Goal: Find specific page/section: Find specific page/section

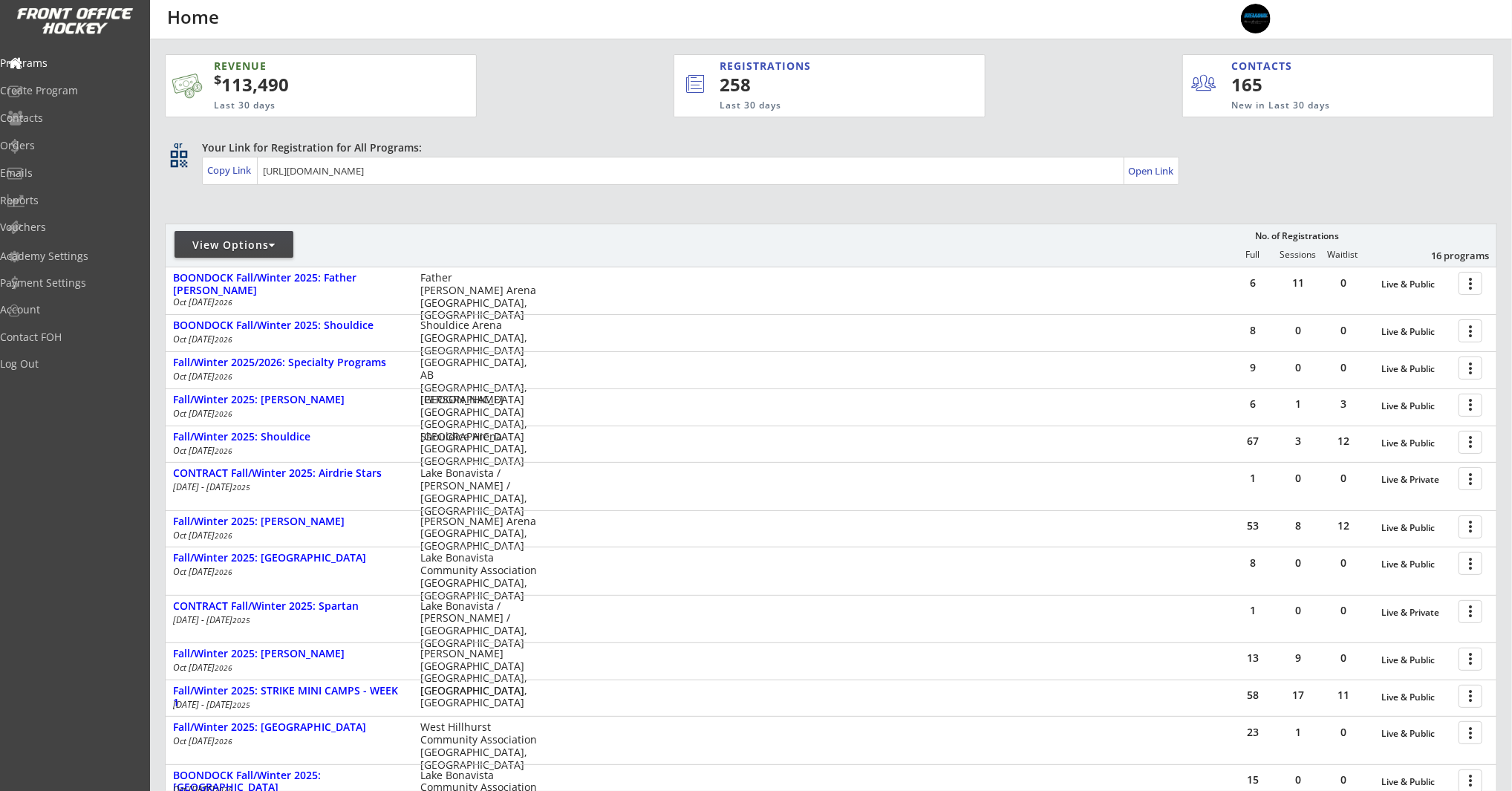
click at [571, 123] on div "REVENUE $ 113,490 Last 30 days REGISTRATIONS 258 Last 30 days CONTACTS 165 New …" at bounding box center [830, 582] width 1332 height 1085
click at [570, 98] on div "REVENUE $ 113,490 Last 30 days REGISTRATIONS 258 Last 30 days CONTACTS 165 New …" at bounding box center [829, 78] width 1329 height 79
click at [63, 205] on div "Reports" at bounding box center [70, 200] width 134 height 10
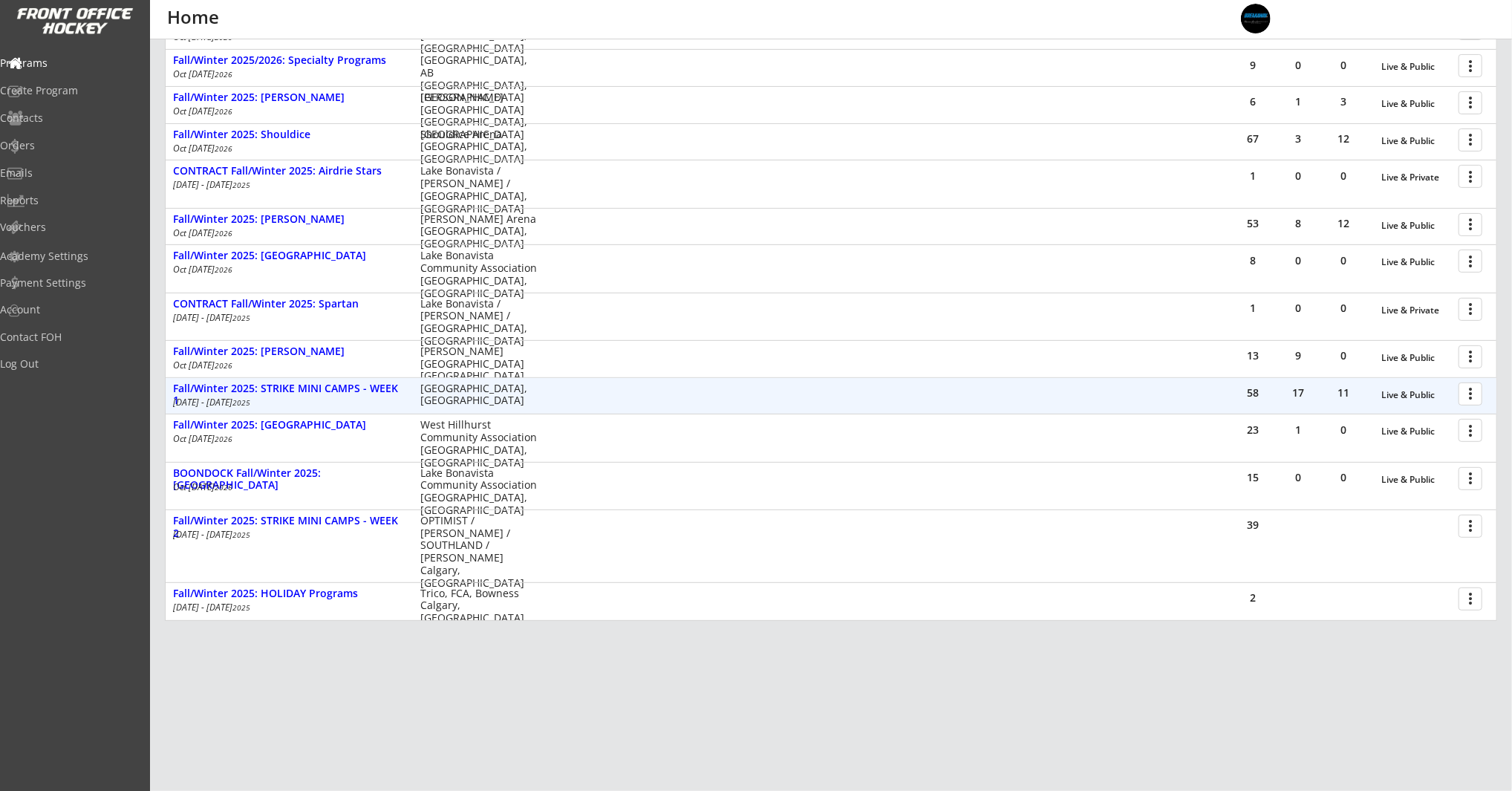
scroll to position [349, 0]
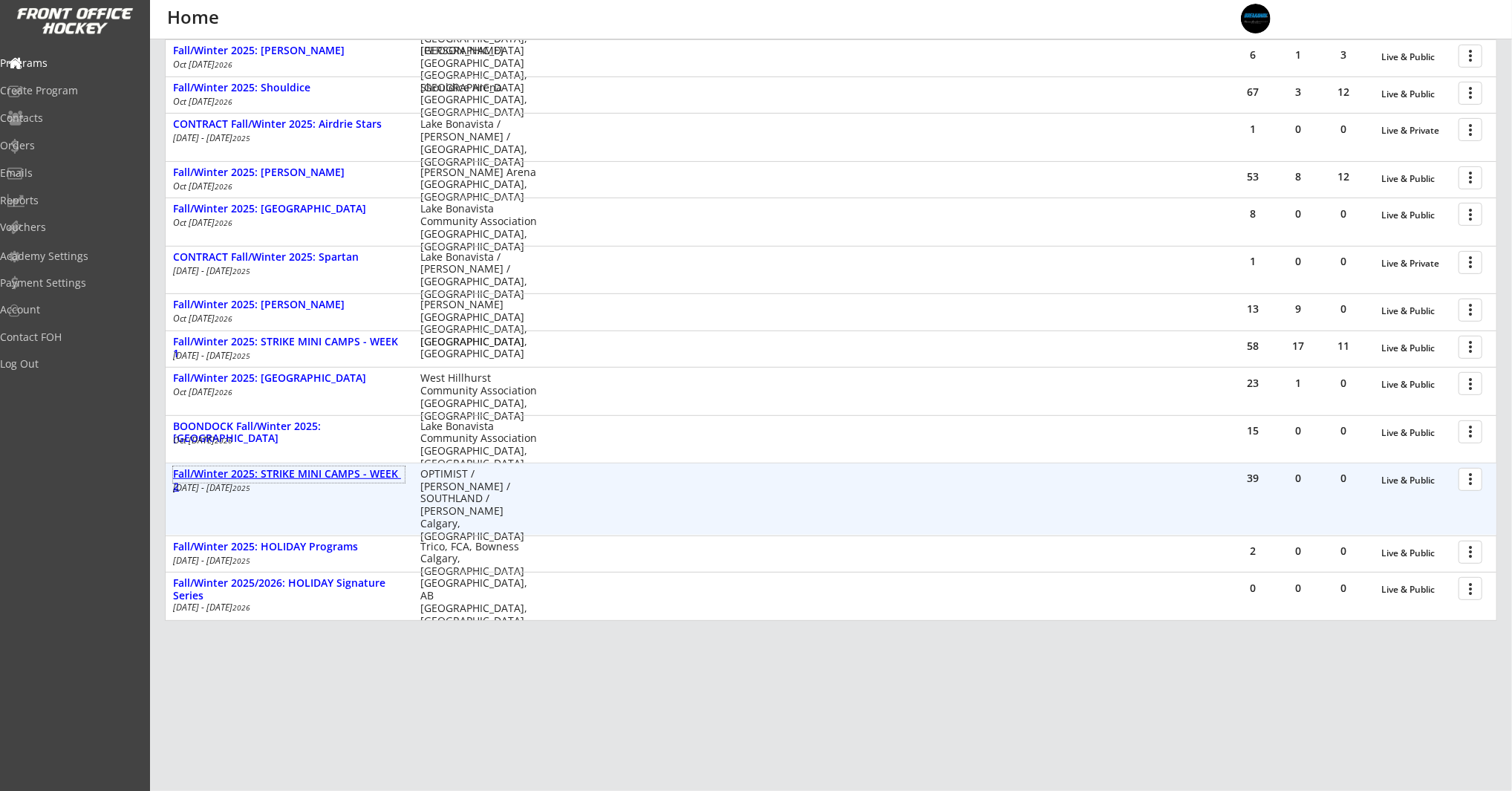
click at [320, 475] on div "Fall/Winter 2025: STRIKE MINI CAMPS - WEEK 2" at bounding box center [289, 481] width 231 height 25
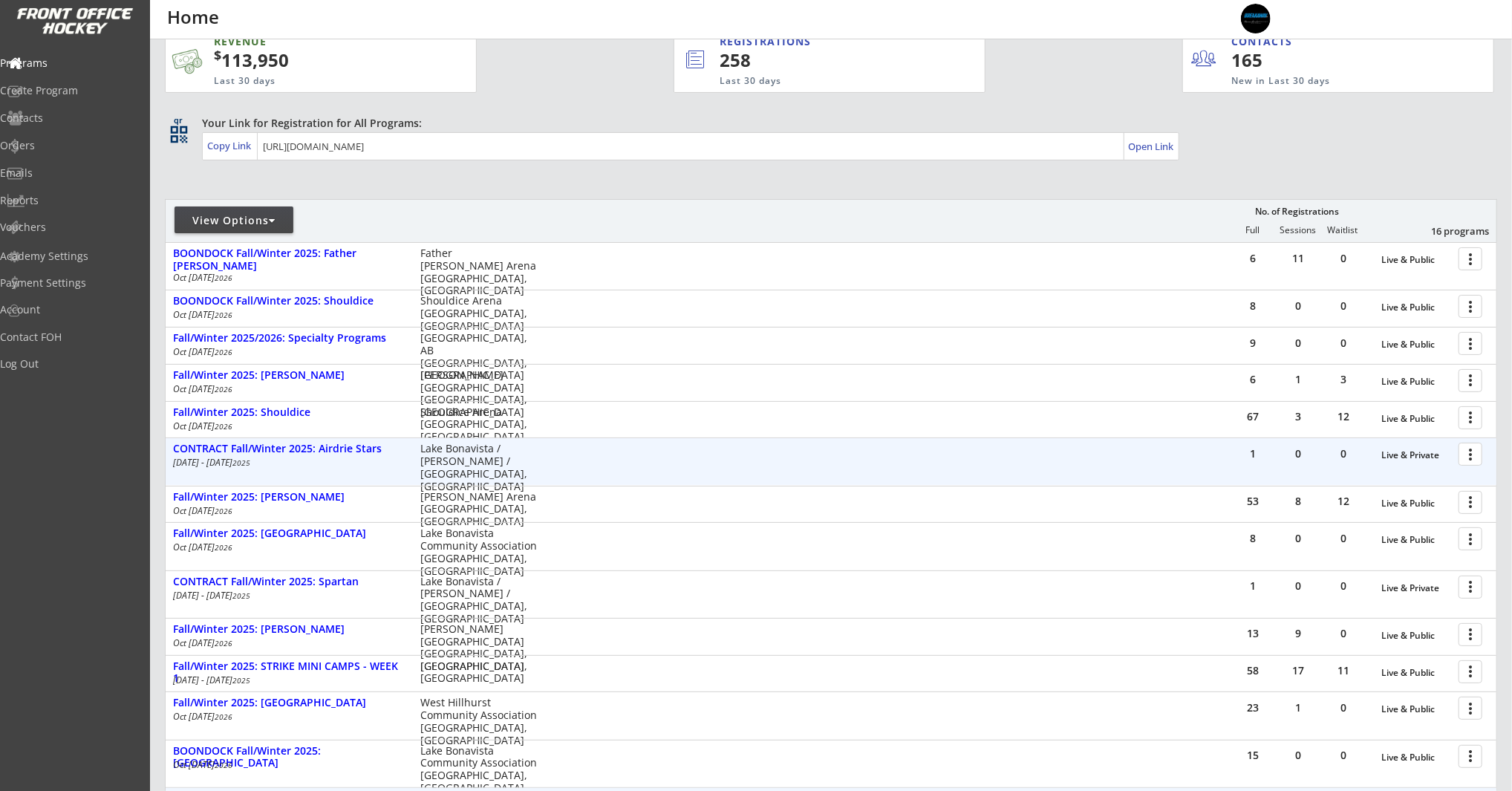
scroll to position [0, 0]
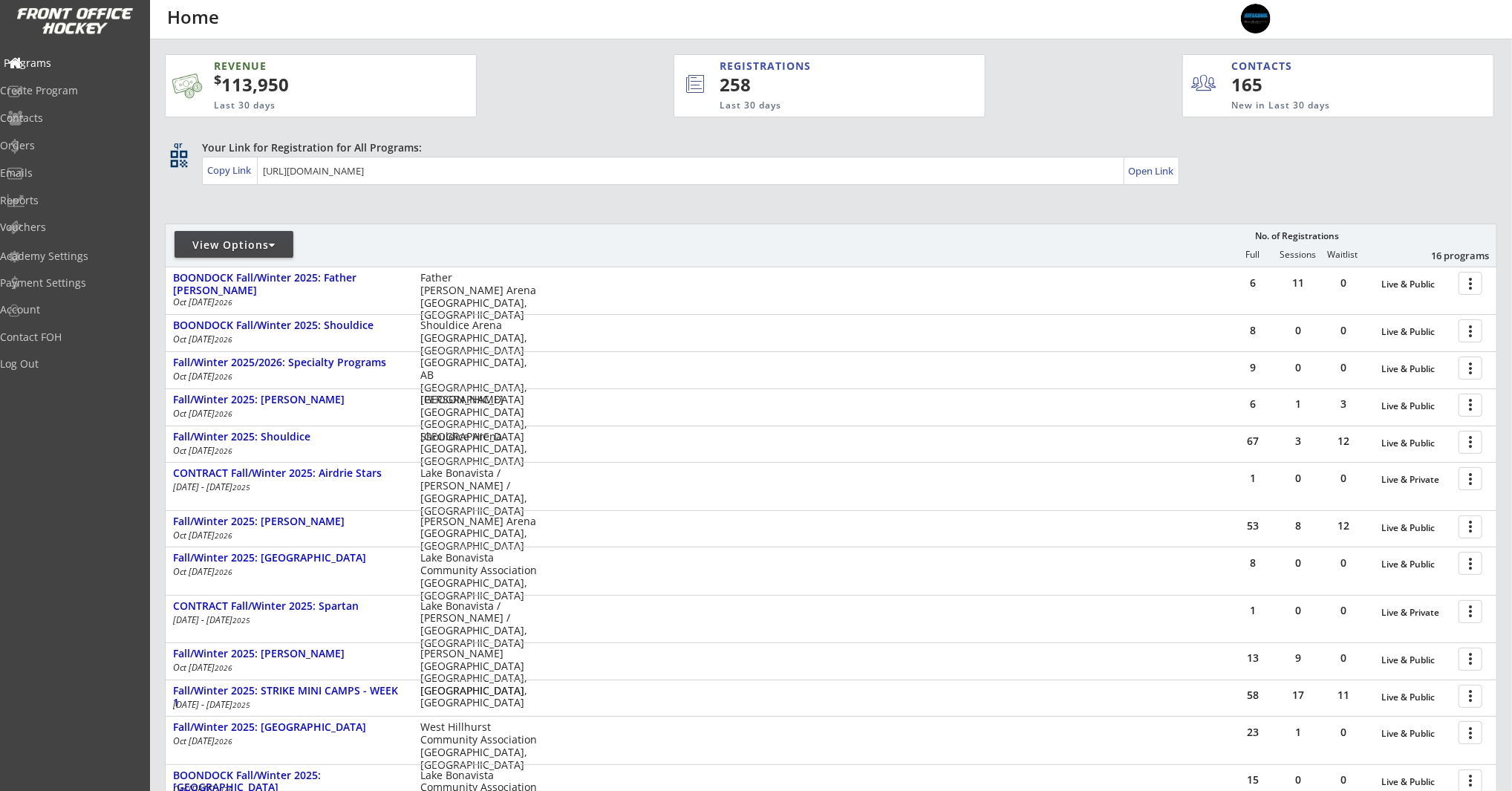
click at [65, 53] on div "Programs" at bounding box center [70, 64] width 141 height 26
